Goal: Information Seeking & Learning: Find specific fact

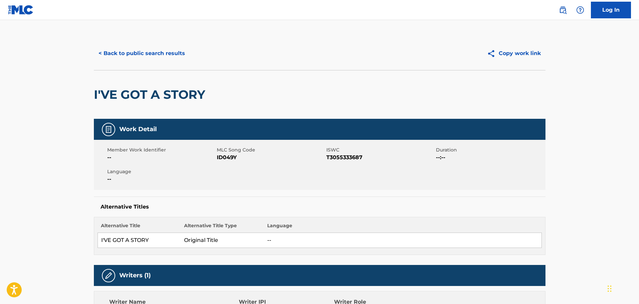
click at [171, 50] on button "< Back to public search results" at bounding box center [142, 53] width 96 height 17
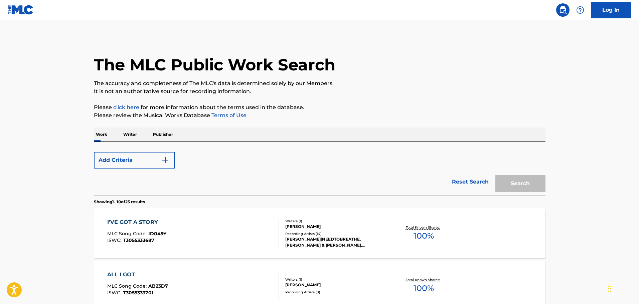
scroll to position [67, 0]
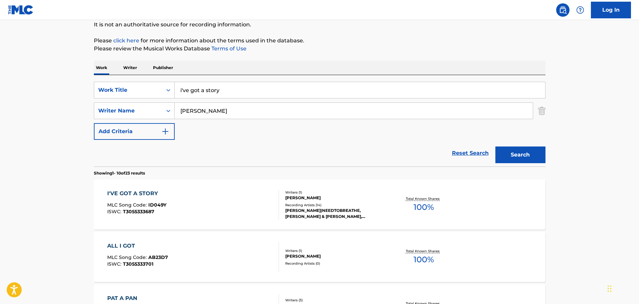
click at [222, 93] on input "i've got a story" at bounding box center [360, 90] width 370 height 16
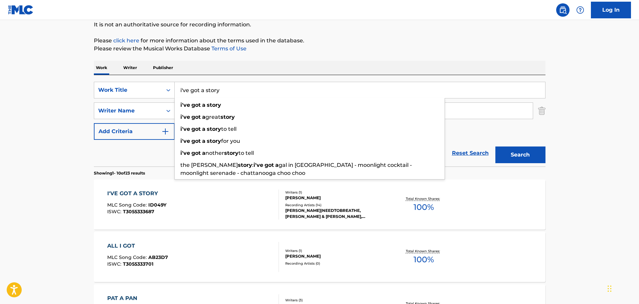
click at [222, 93] on input "i've got a story" at bounding box center [360, 90] width 370 height 16
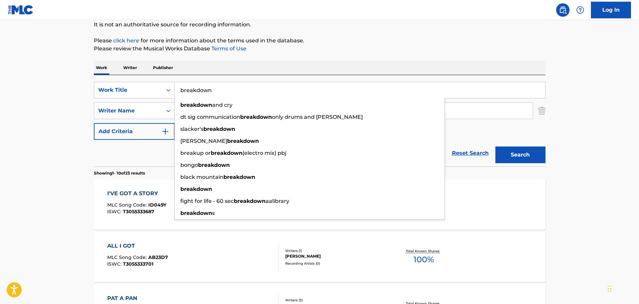
type input "breakdown"
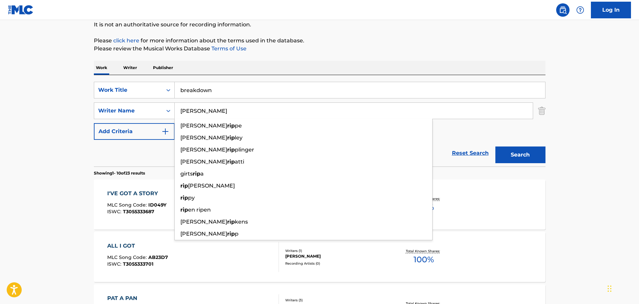
type input "[PERSON_NAME]"
click at [495, 147] on button "Search" at bounding box center [520, 155] width 50 height 17
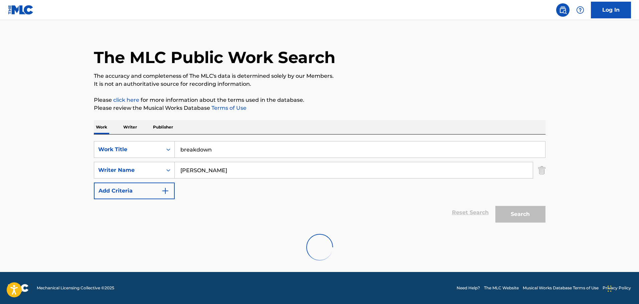
scroll to position [59, 0]
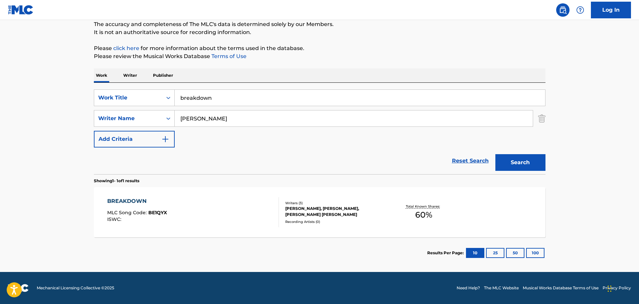
click at [355, 54] on p "Please review the Musical Works Database Terms of Use" at bounding box center [320, 56] width 452 height 8
